Goal: Transaction & Acquisition: Subscribe to service/newsletter

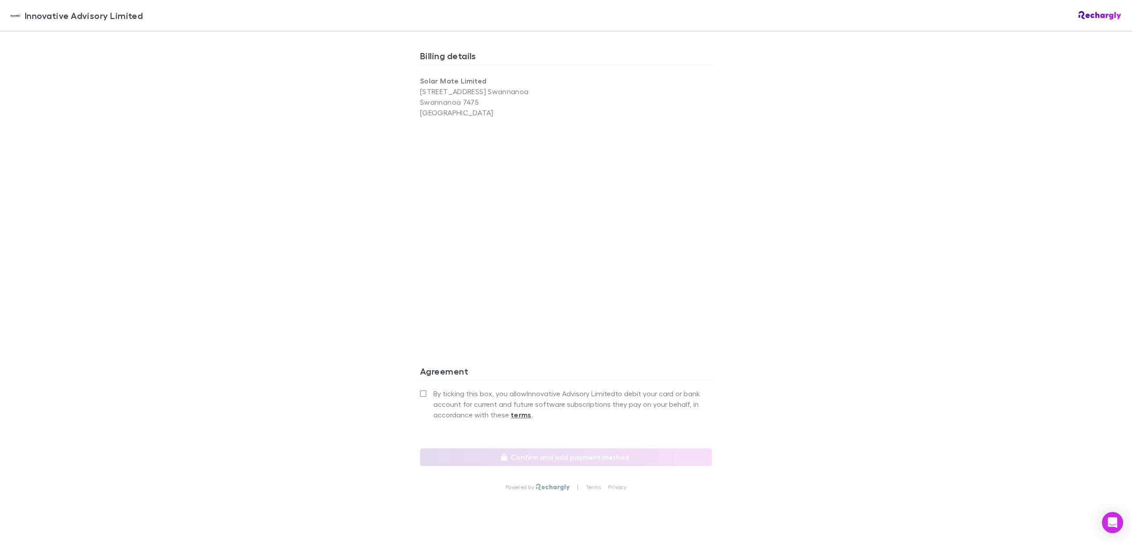
scroll to position [575, 0]
click at [423, 386] on label "By ticking this box, you allow Innovative Advisory Limited to debit your card o…" at bounding box center [566, 402] width 292 height 32
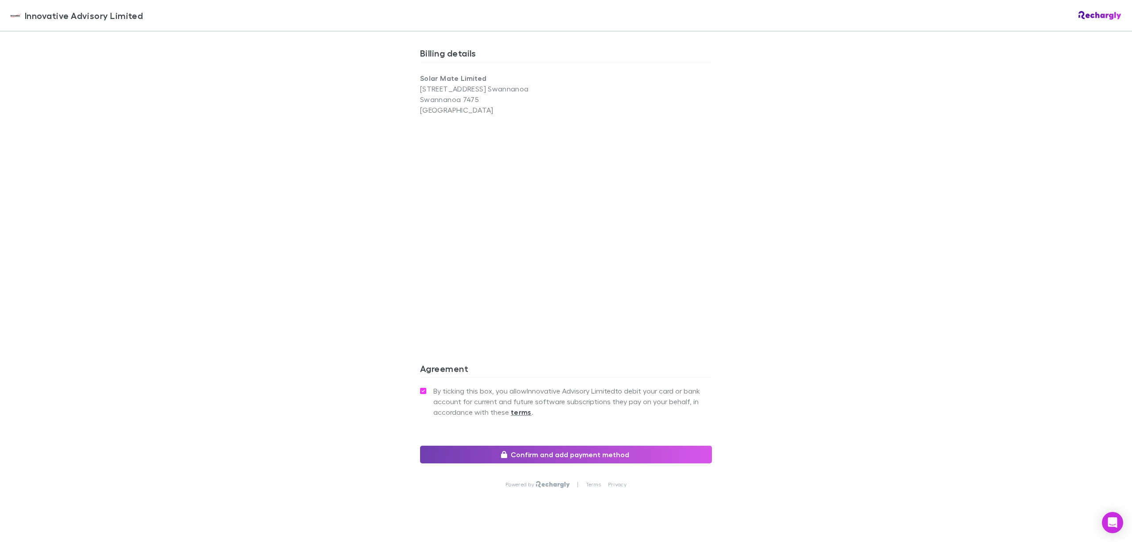
click at [563, 446] on button "Confirm and add payment method" at bounding box center [566, 455] width 292 height 18
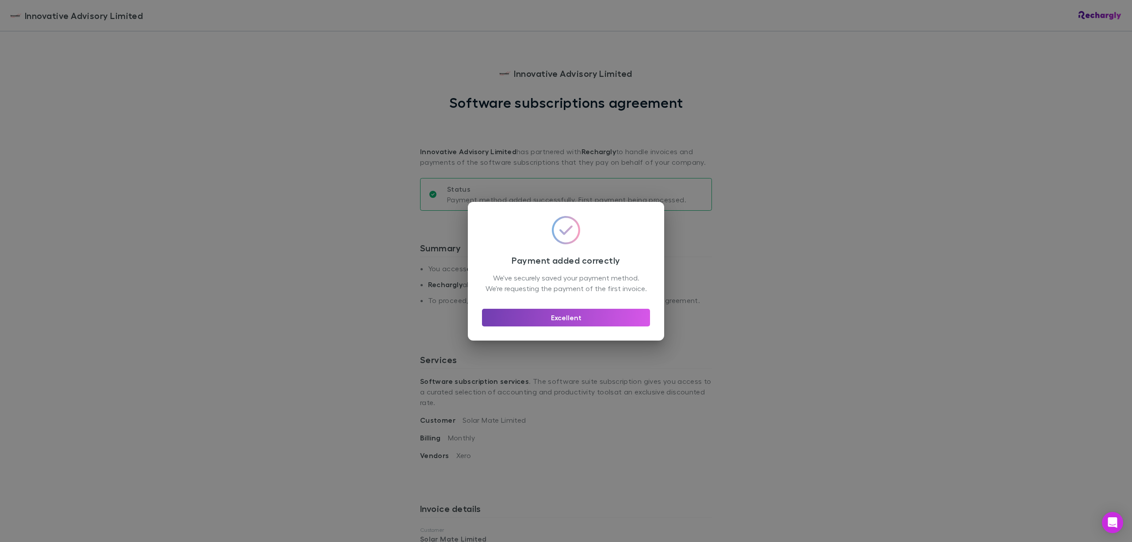
click at [580, 325] on button "Excellent" at bounding box center [566, 318] width 168 height 18
